Goal: Transaction & Acquisition: Subscribe to service/newsletter

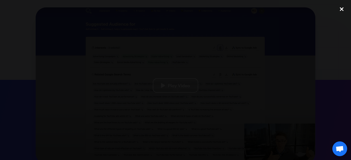
click at [340, 11] on div "close lightbox" at bounding box center [341, 9] width 19 height 12
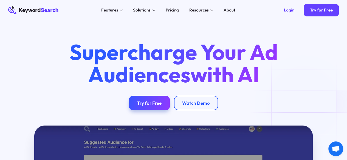
click at [168, 16] on div "Features AI Audience Builder Supercharge your Google and YouTube ad audiences K…" at bounding box center [168, 10] width 210 height 21
click at [175, 13] on link "Pricing" at bounding box center [171, 10] width 19 height 8
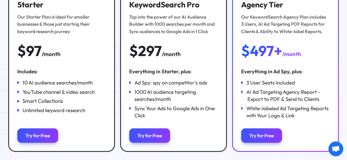
scroll to position [104, 0]
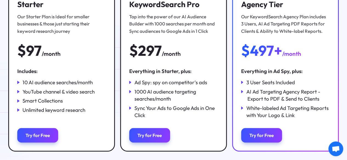
click at [2, 110] on div "Monthly Annually Save 25% on yearly plans! Starter Our Starter Plan is Ideal fo…" at bounding box center [173, 67] width 347 height 209
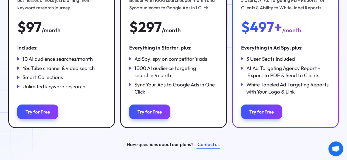
scroll to position [128, 0]
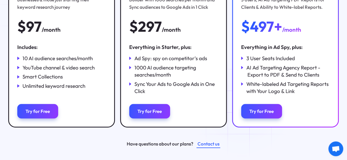
click at [243, 85] on icon at bounding box center [242, 83] width 2 height 3
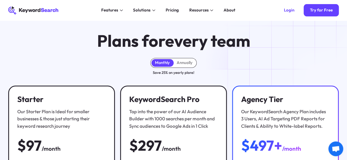
scroll to position [0, 0]
